Goal: Go to known website: Access a specific website the user already knows

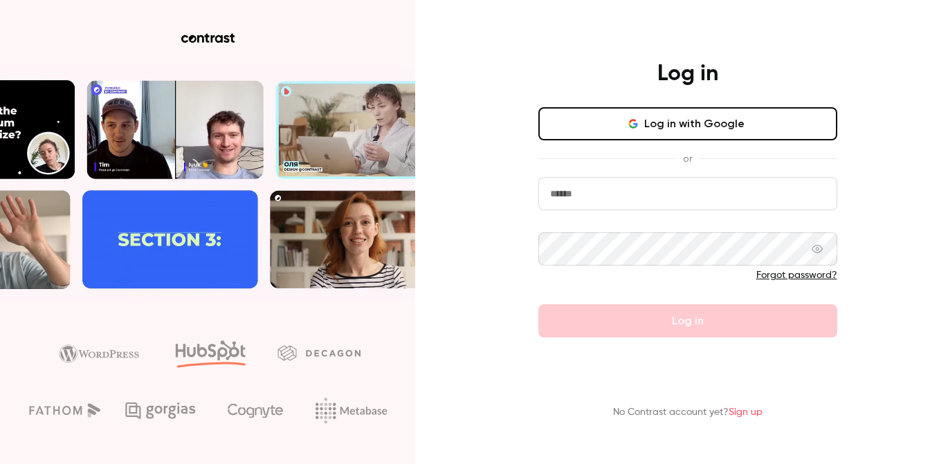
click at [669, 126] on button "Log in with Google" at bounding box center [687, 123] width 299 height 33
